Goal: Information Seeking & Learning: Find specific fact

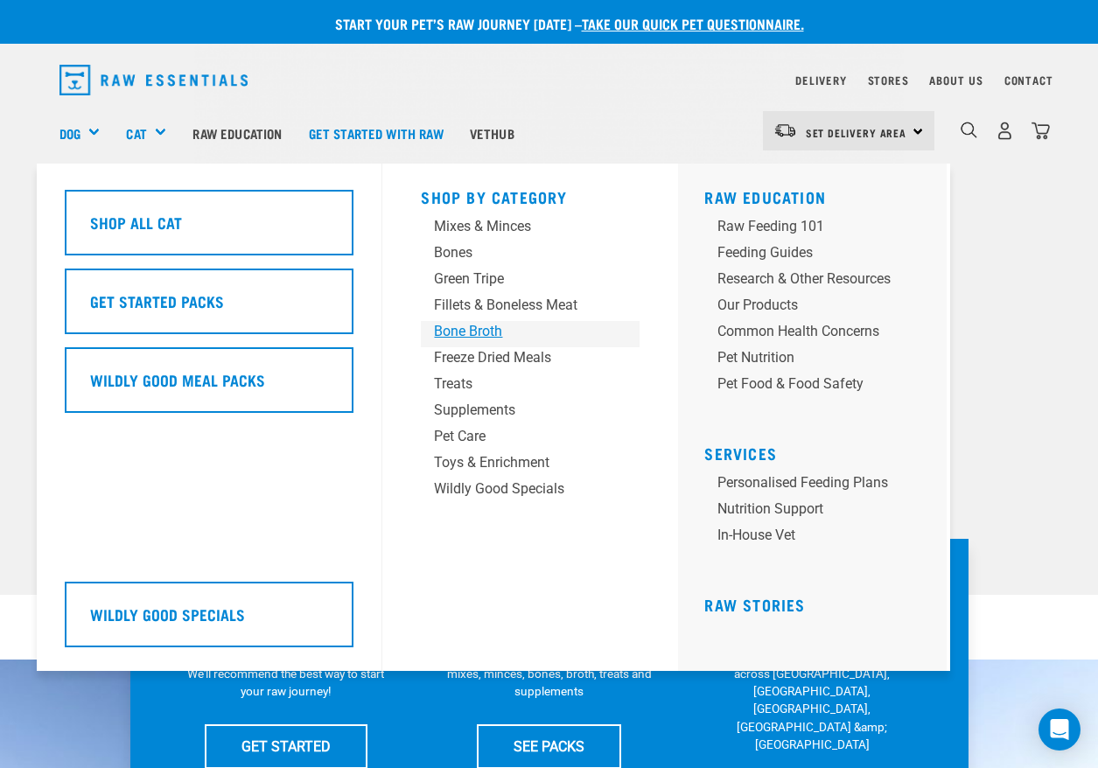
click at [512, 329] on div "Bone Broth" at bounding box center [516, 331] width 164 height 21
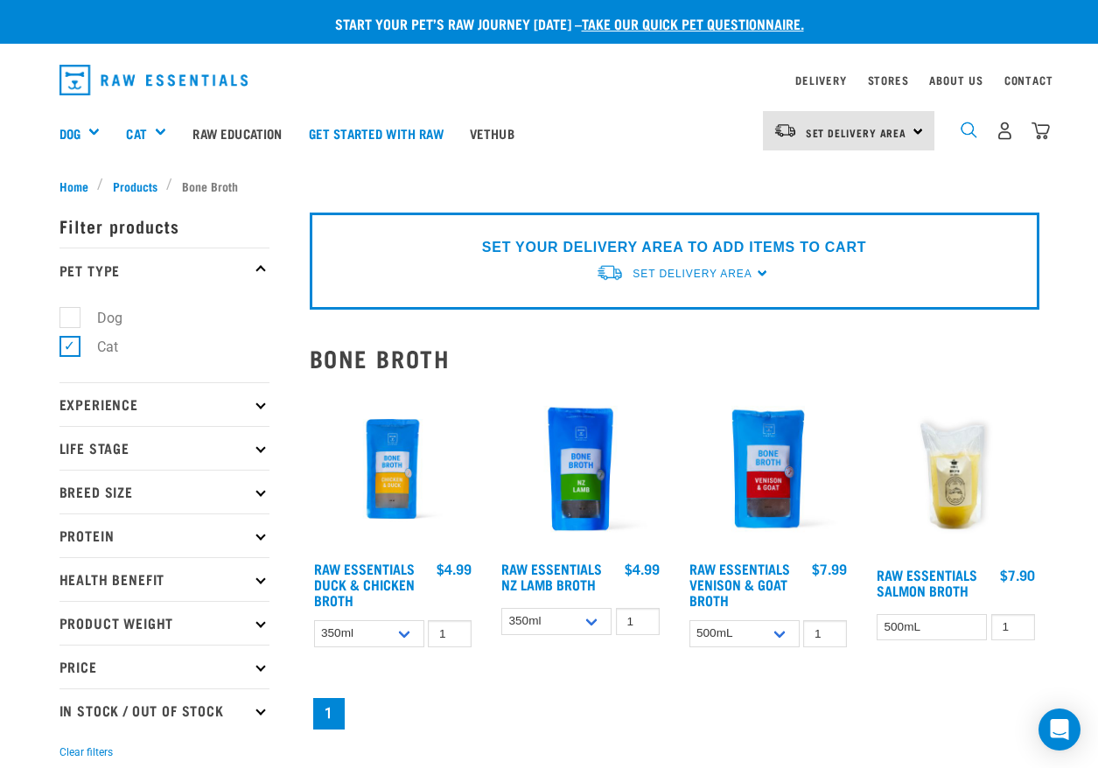
click at [966, 127] on img "dropdown navigation" at bounding box center [969, 130] width 17 height 17
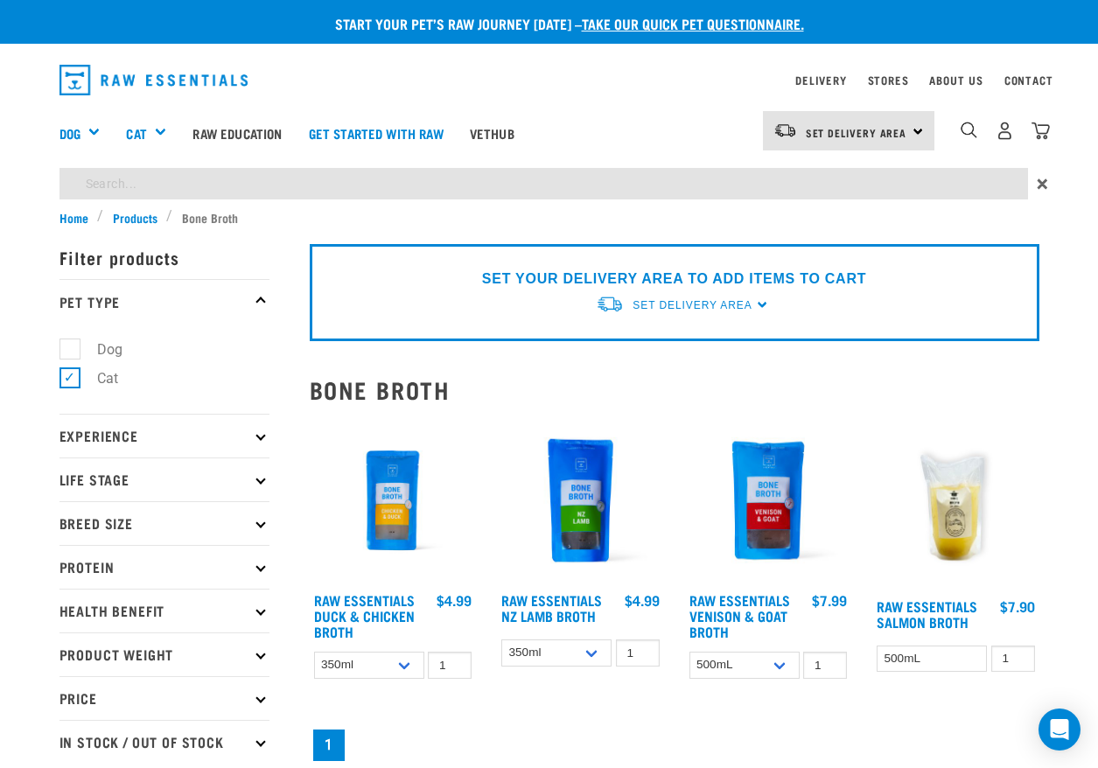
click at [180, 184] on input "search" at bounding box center [543, 183] width 968 height 31
type input "bone broth for humans"
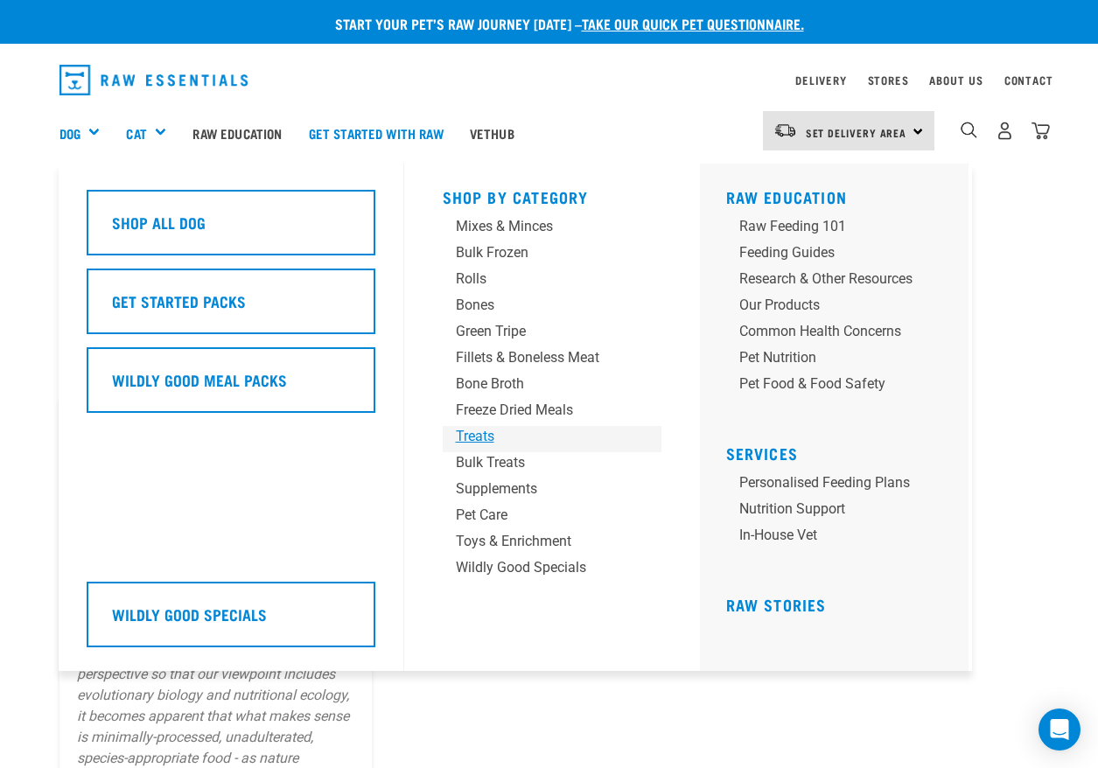
click at [472, 435] on div "Treats" at bounding box center [538, 436] width 164 height 21
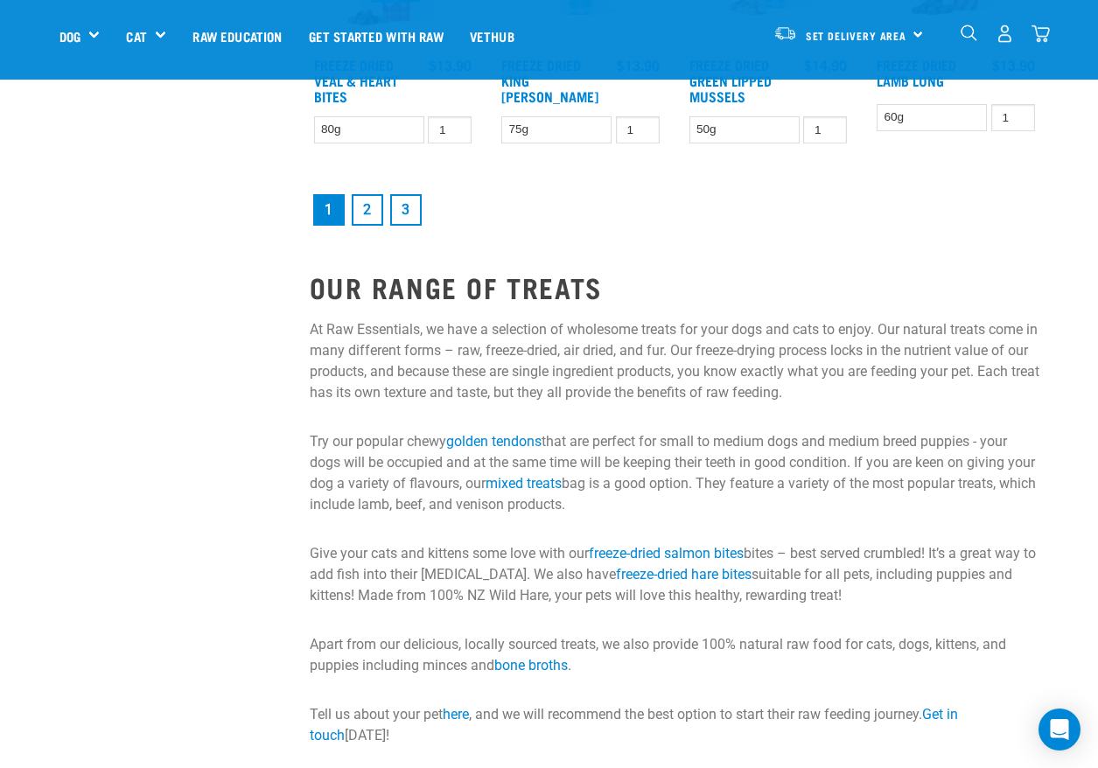
scroll to position [2362, 0]
